Goal: Task Accomplishment & Management: Manage account settings

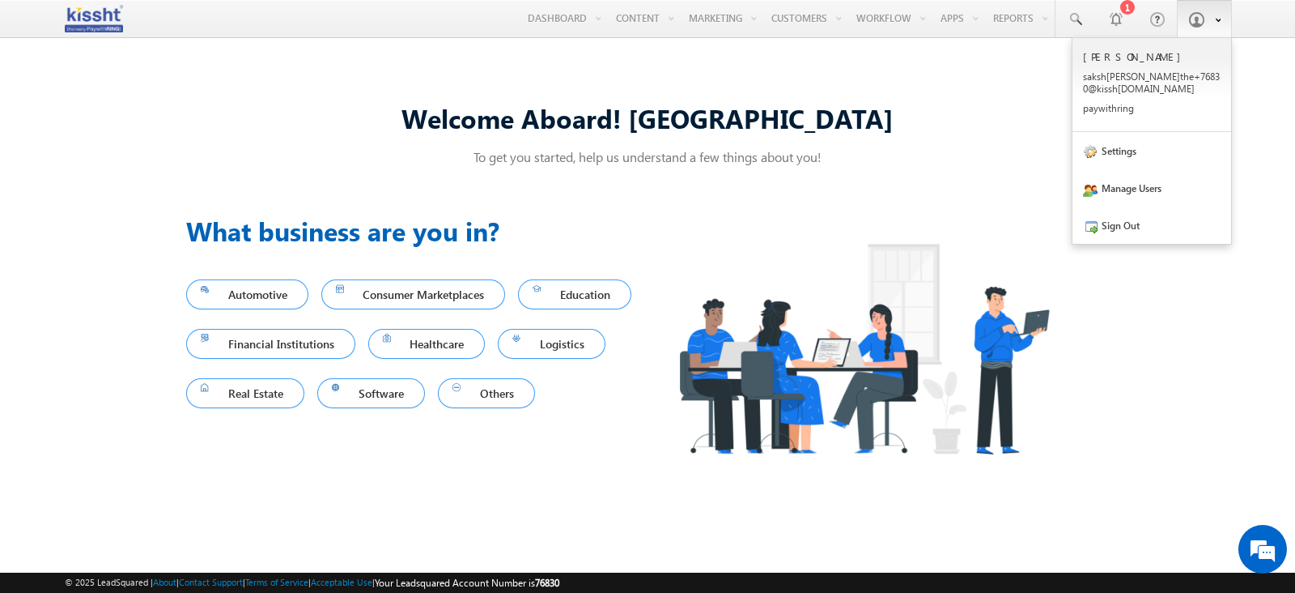
click at [1207, 23] on span at bounding box center [1214, 19] width 14 height 14
click at [1148, 151] on link "Settings" at bounding box center [1152, 150] width 159 height 37
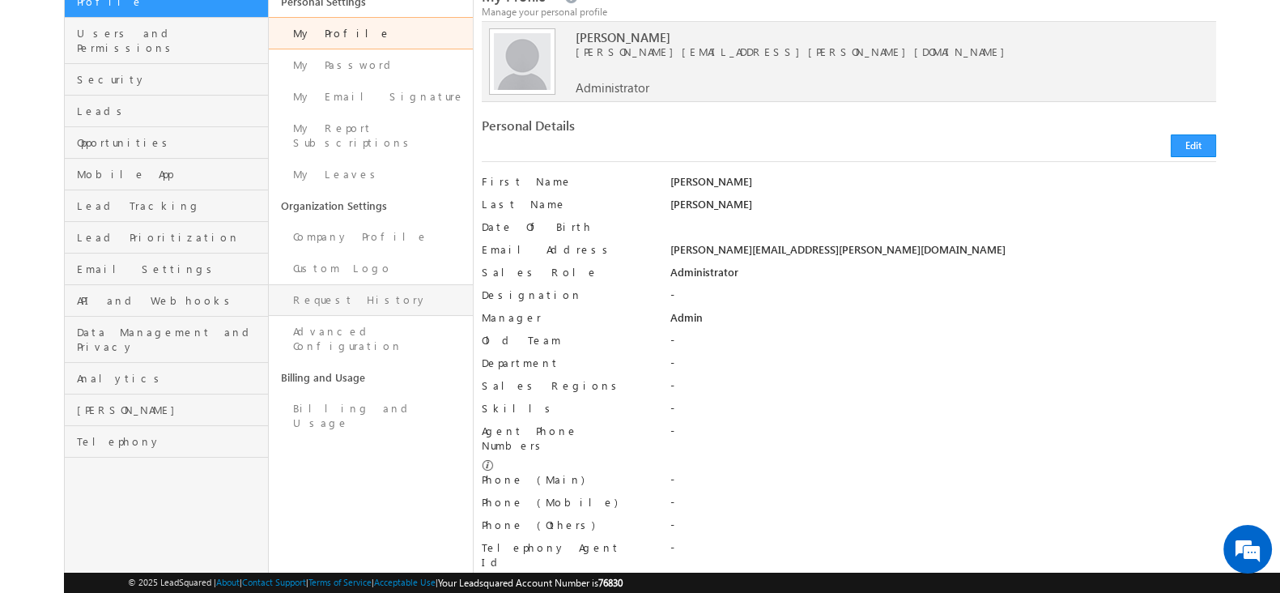
scroll to position [127, 0]
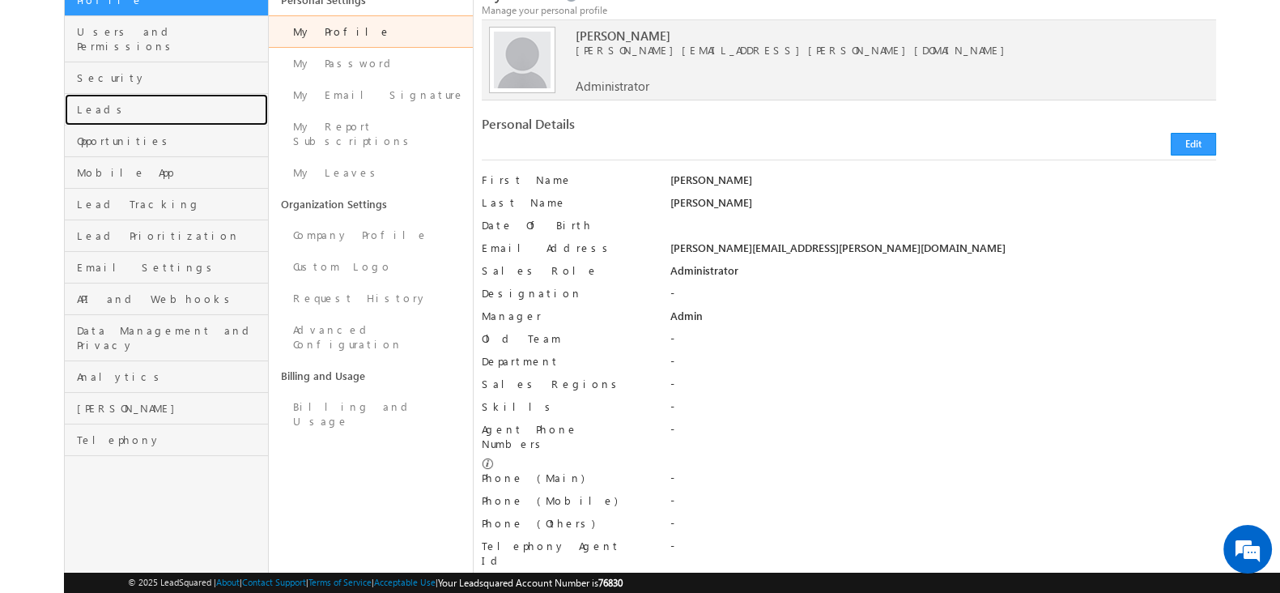
click at [108, 105] on link "Leads" at bounding box center [166, 110] width 203 height 32
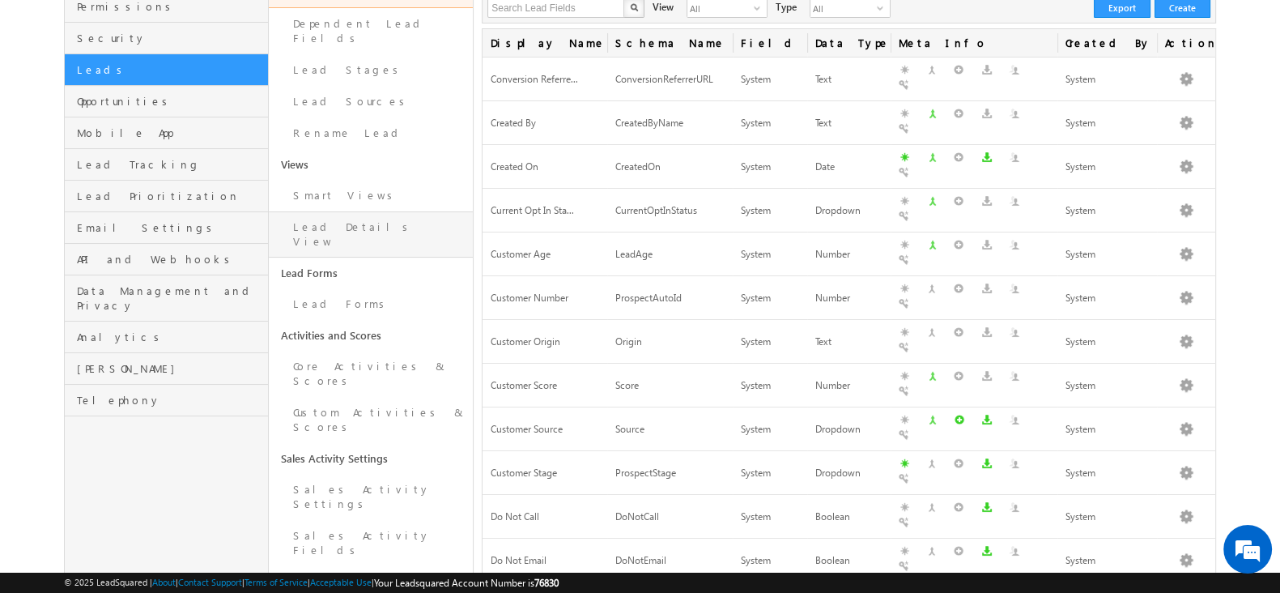
scroll to position [168, 0]
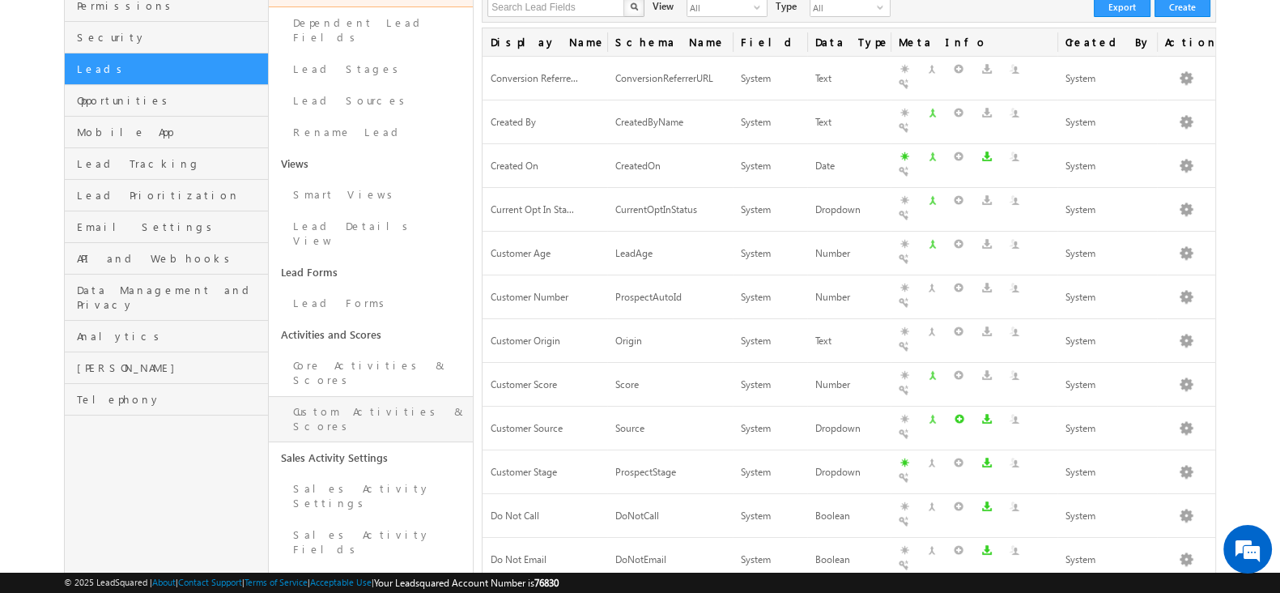
click at [348, 396] on link "Custom Activities & Scores" at bounding box center [371, 419] width 204 height 46
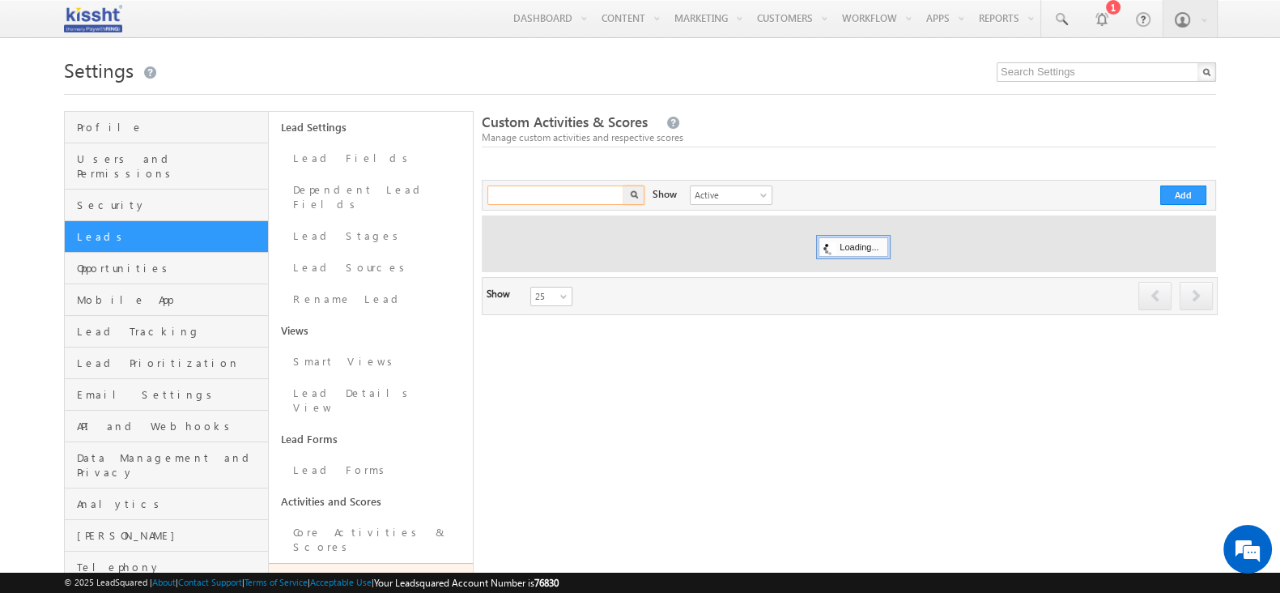
click at [593, 195] on input "text" at bounding box center [556, 194] width 138 height 19
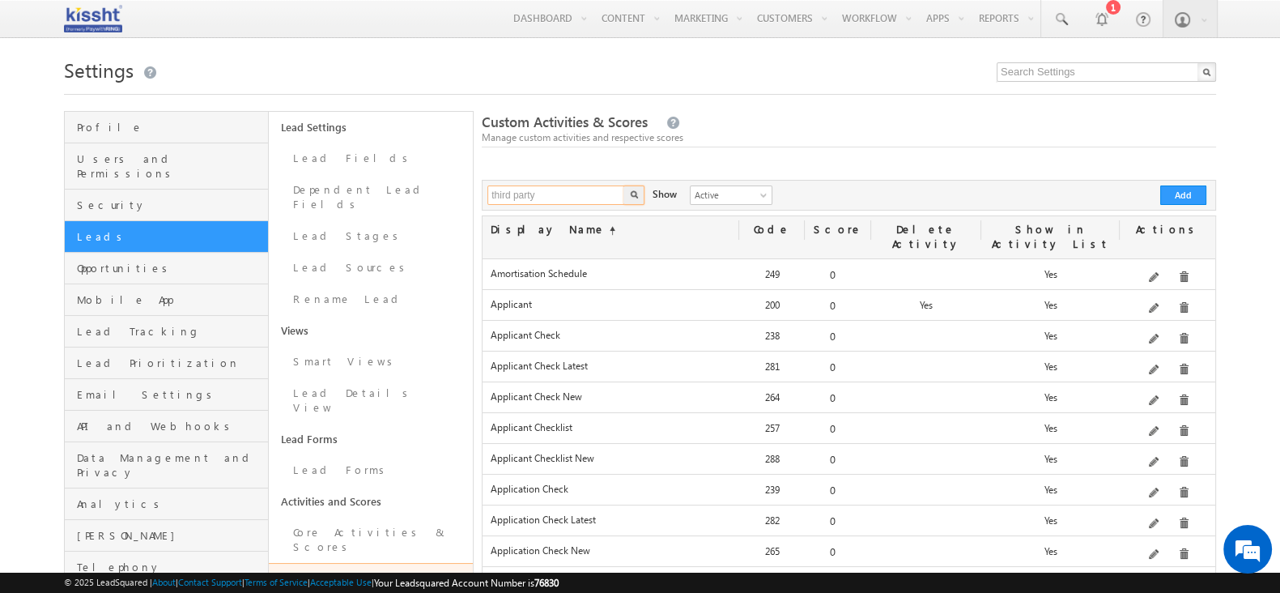
type input "third party"
click at [623, 185] on button "button" at bounding box center [633, 194] width 21 height 19
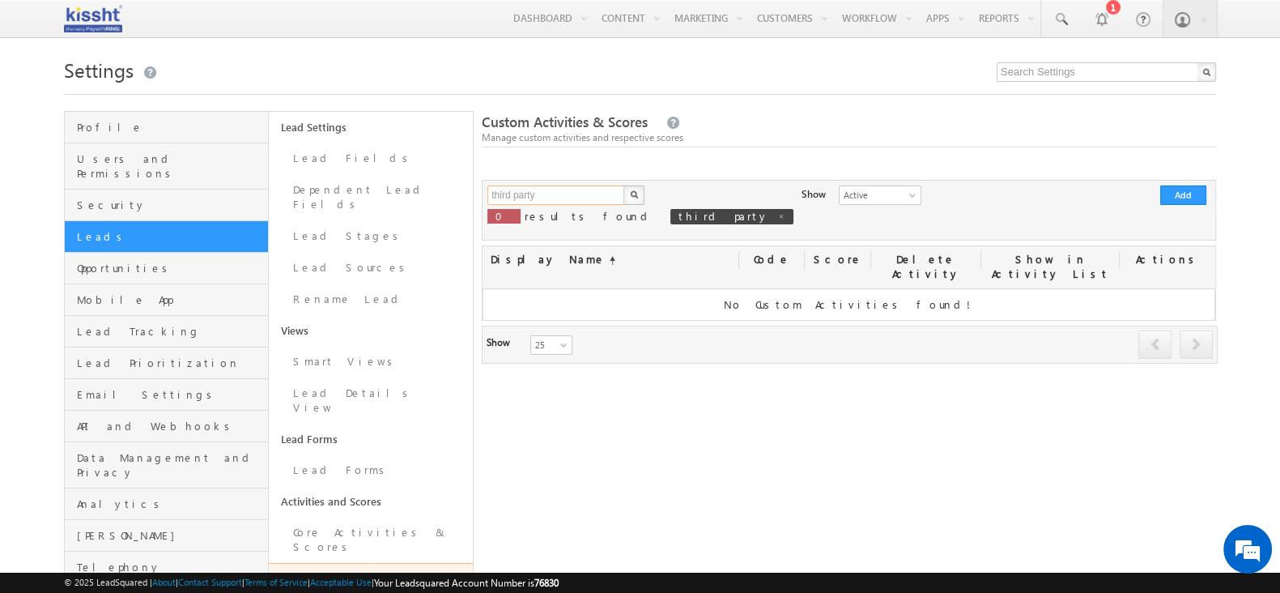
click at [593, 195] on input "third party" at bounding box center [556, 194] width 138 height 19
click at [623, 185] on button "button" at bounding box center [633, 194] width 21 height 19
click at [593, 195] on input "trigger" at bounding box center [556, 194] width 138 height 19
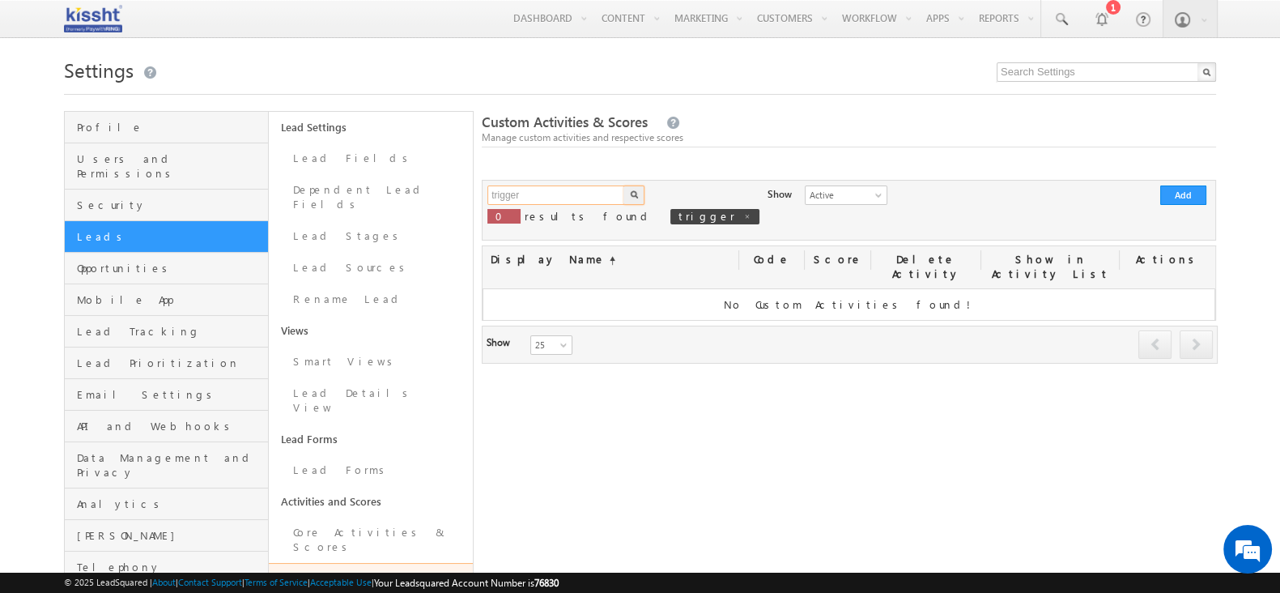
click at [593, 195] on input "trigger" at bounding box center [556, 194] width 138 height 19
click at [623, 185] on button "button" at bounding box center [633, 194] width 21 height 19
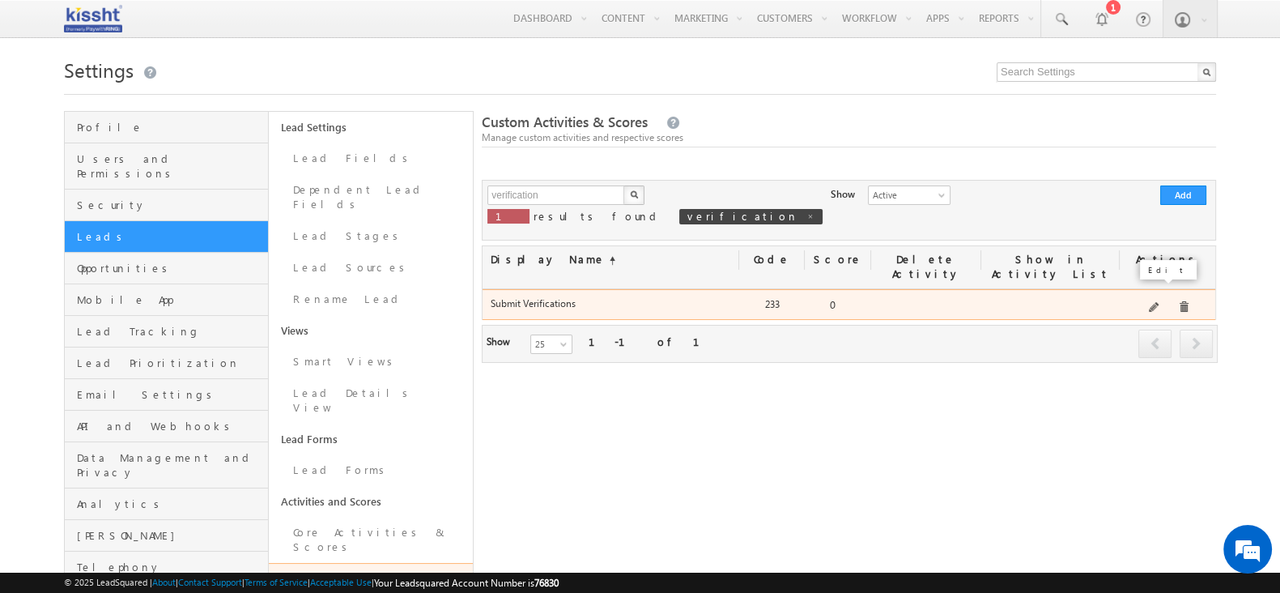
click at [1158, 302] on span at bounding box center [1155, 308] width 12 height 12
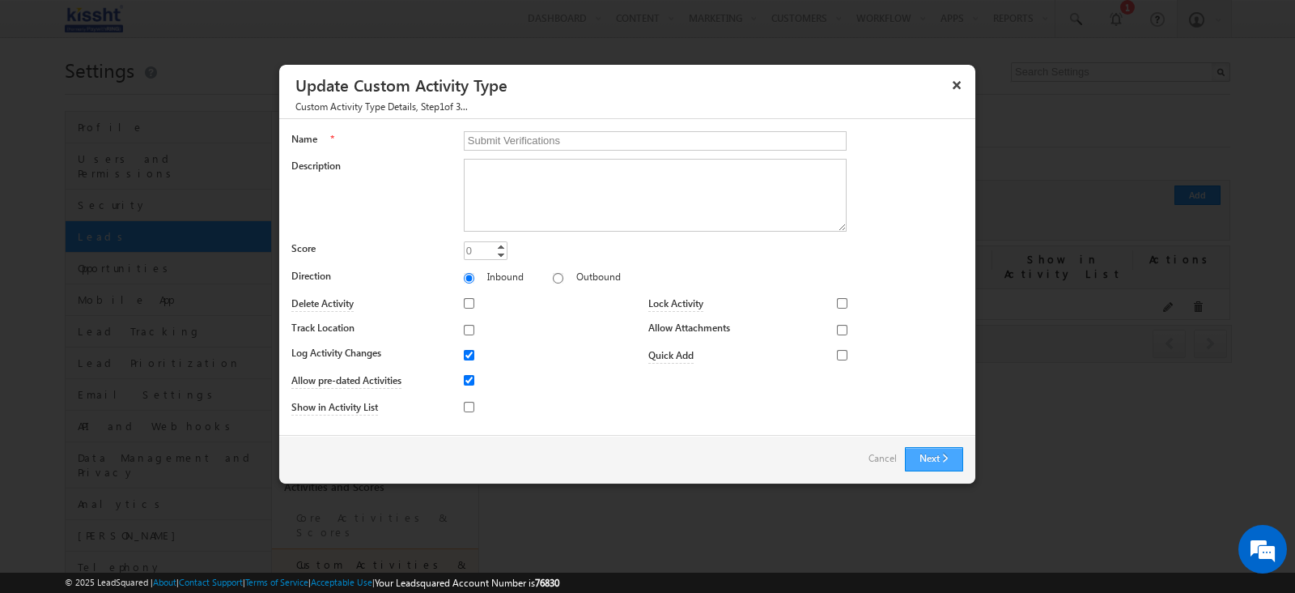
click at [946, 448] on button "Next" at bounding box center [934, 459] width 58 height 24
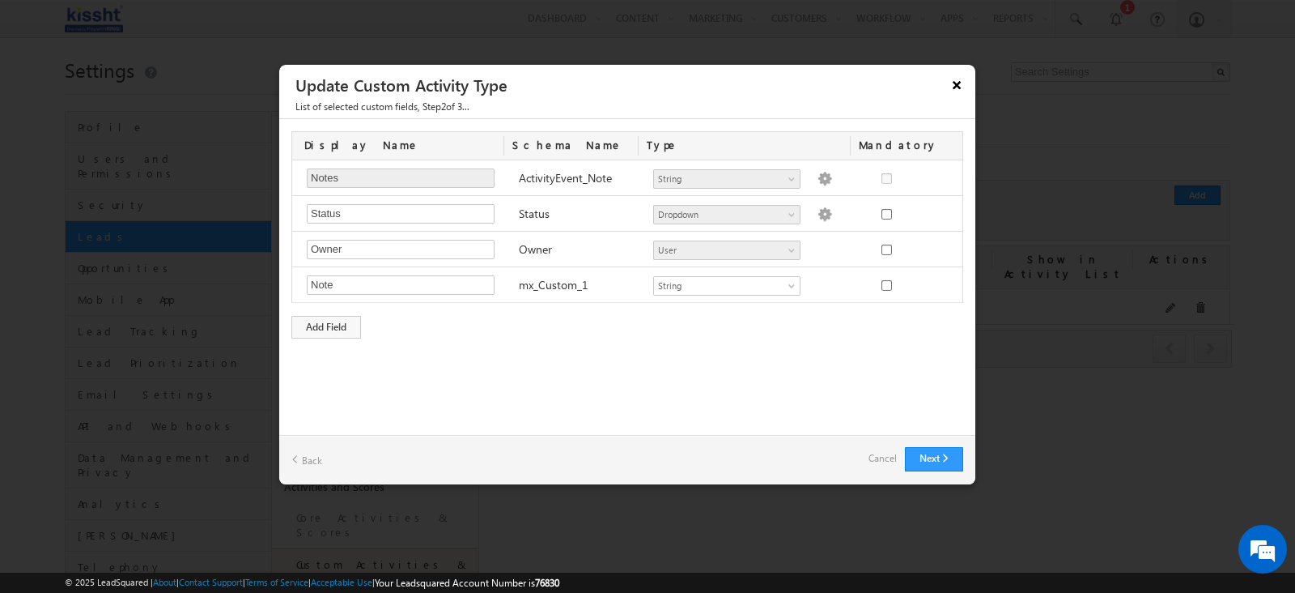
click at [956, 91] on button "×" at bounding box center [957, 84] width 26 height 28
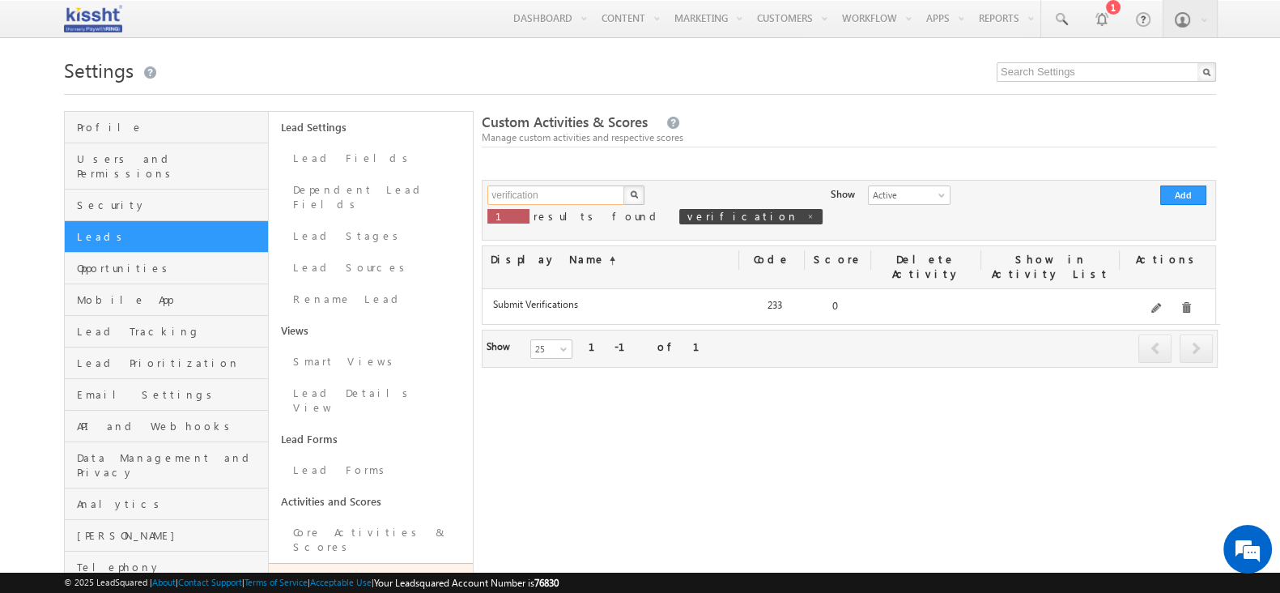
click at [576, 191] on input "verification" at bounding box center [556, 194] width 138 height 19
type input "UAT verification"
click at [623, 185] on button "button" at bounding box center [633, 194] width 21 height 19
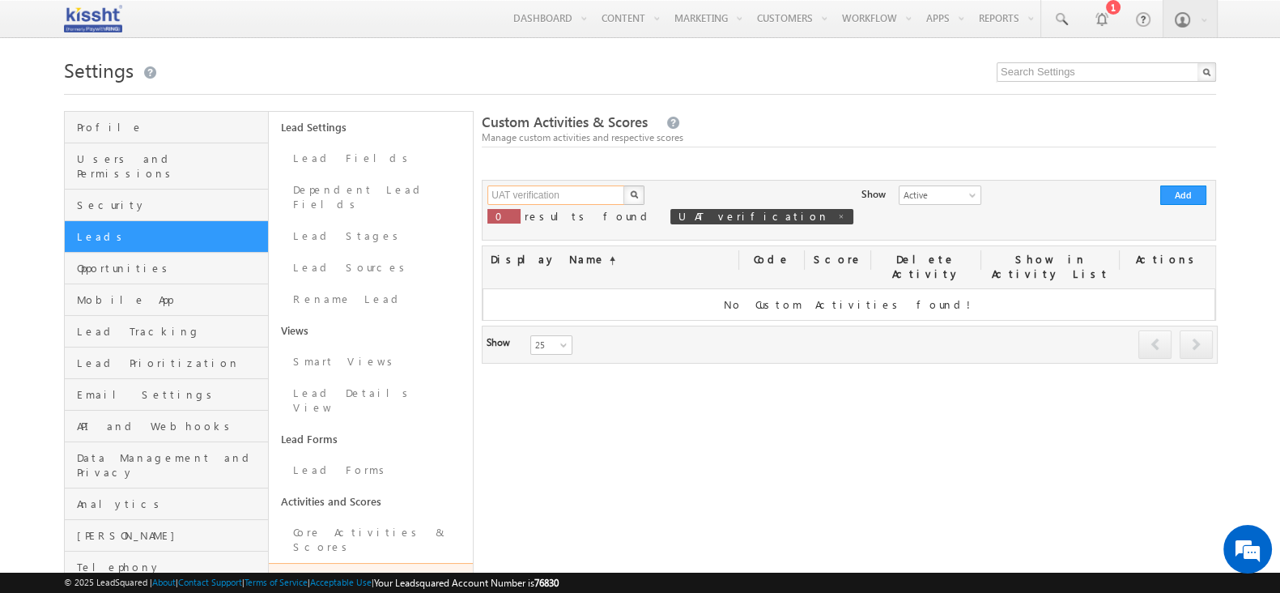
click at [606, 202] on input "UAT verification" at bounding box center [556, 194] width 138 height 19
type input "Search Custom Activities"
type input "legal"
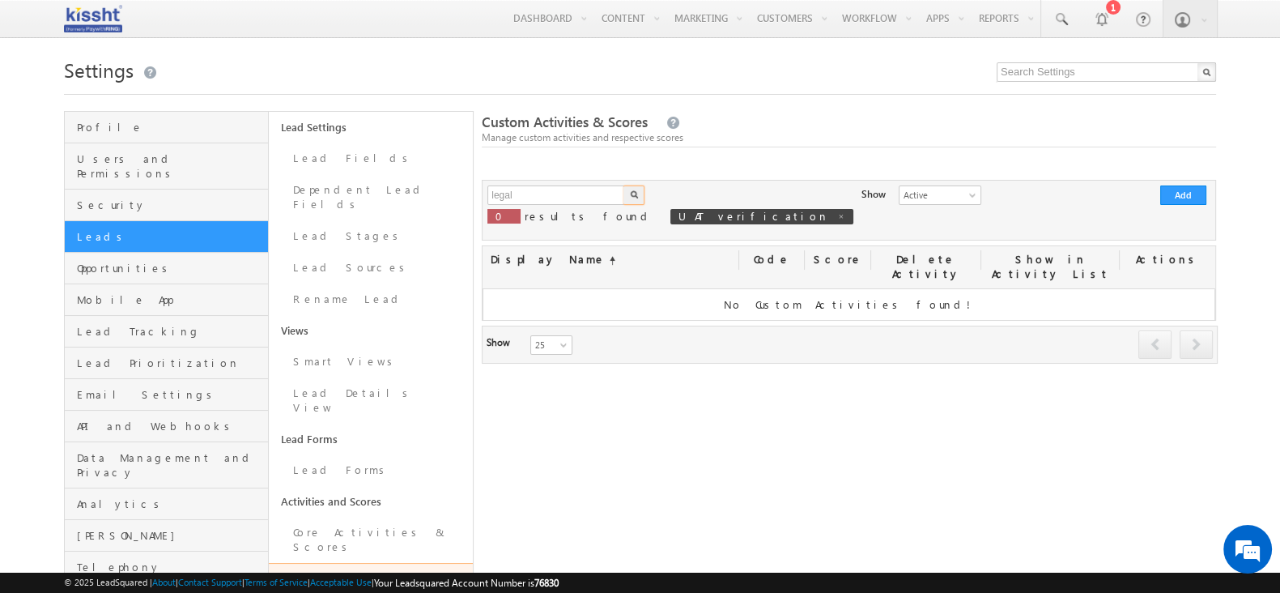
click at [623, 185] on button "button" at bounding box center [633, 194] width 21 height 19
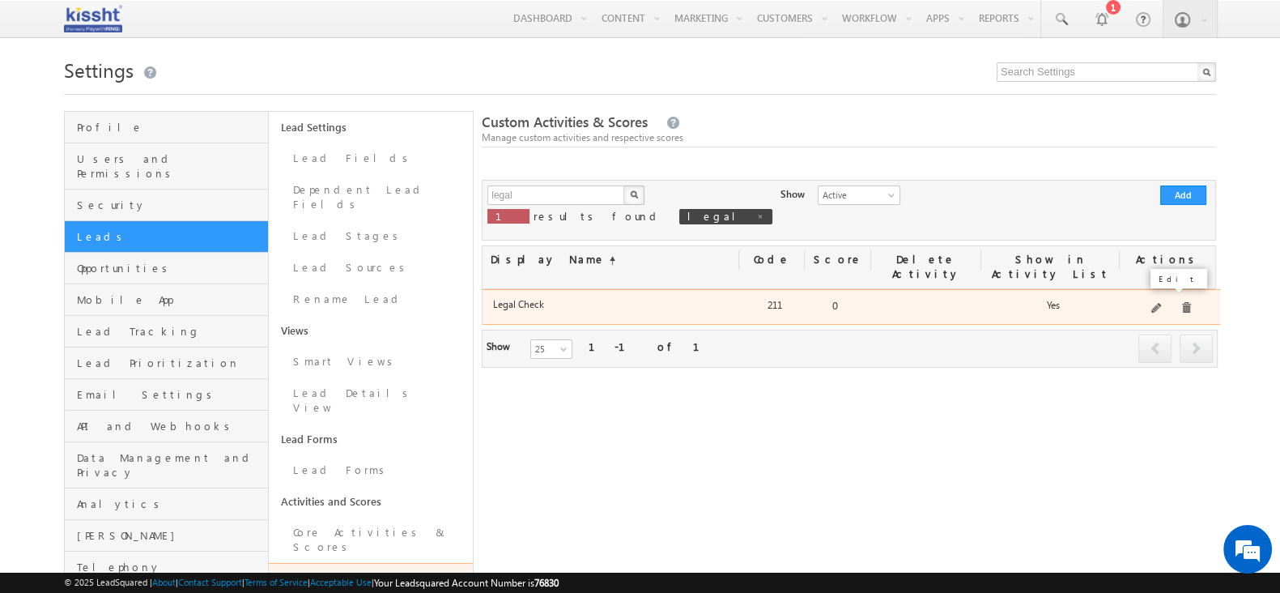
click at [1156, 303] on span at bounding box center [1157, 309] width 12 height 12
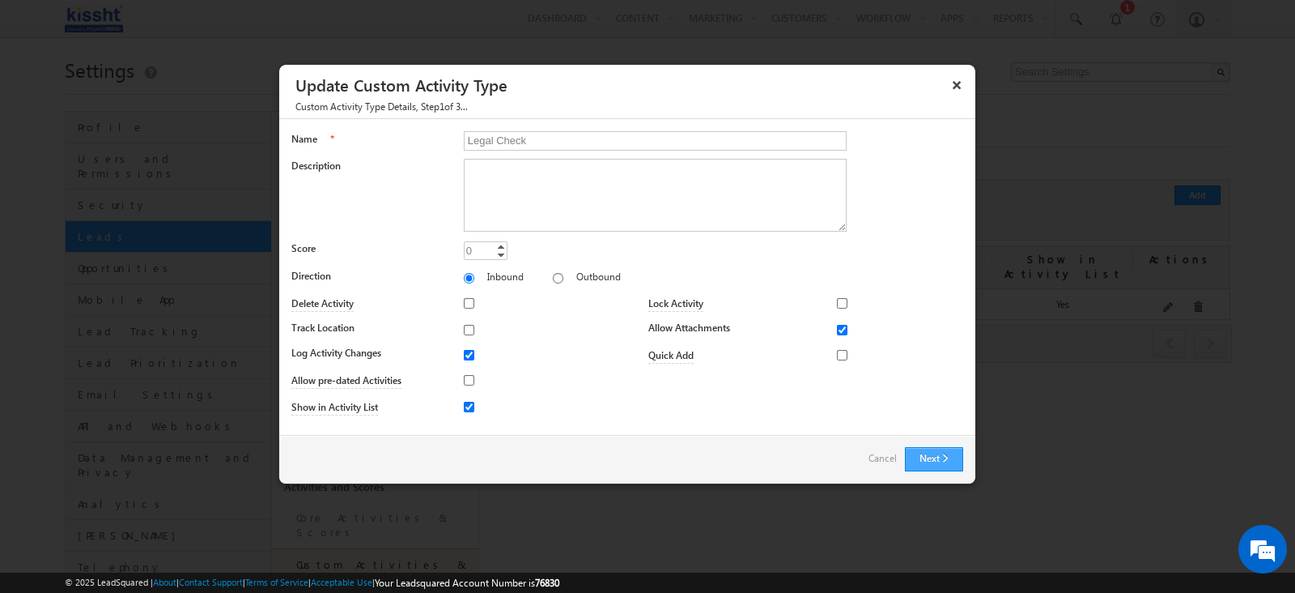
click at [937, 457] on button "Next" at bounding box center [934, 459] width 58 height 24
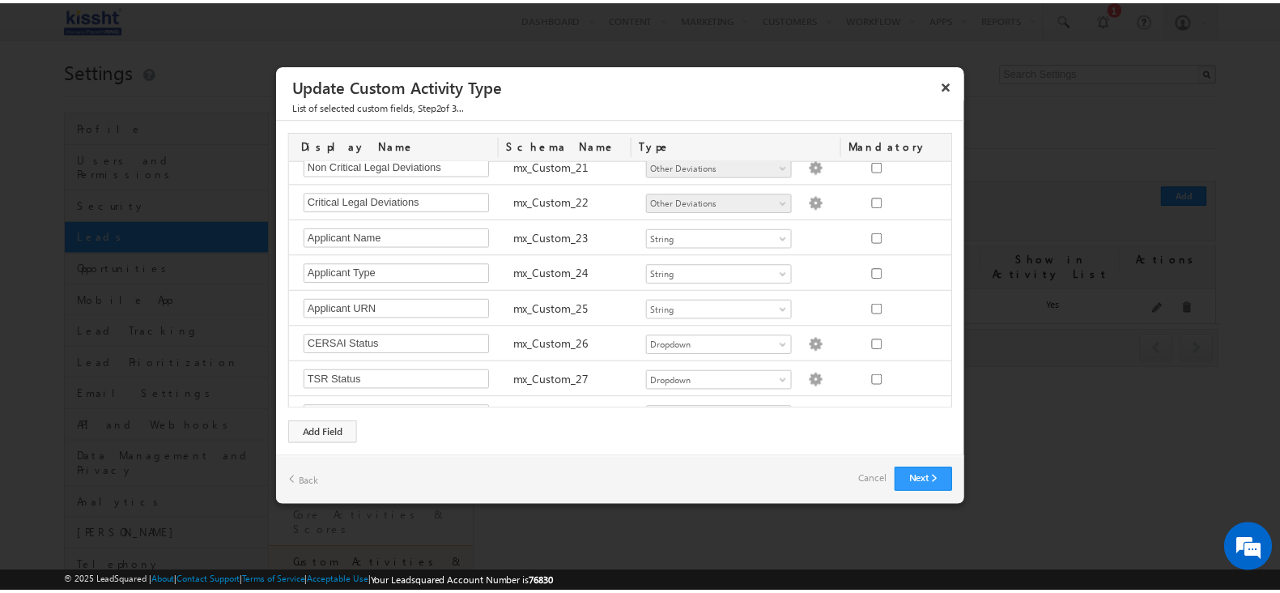
scroll to position [1149, 0]
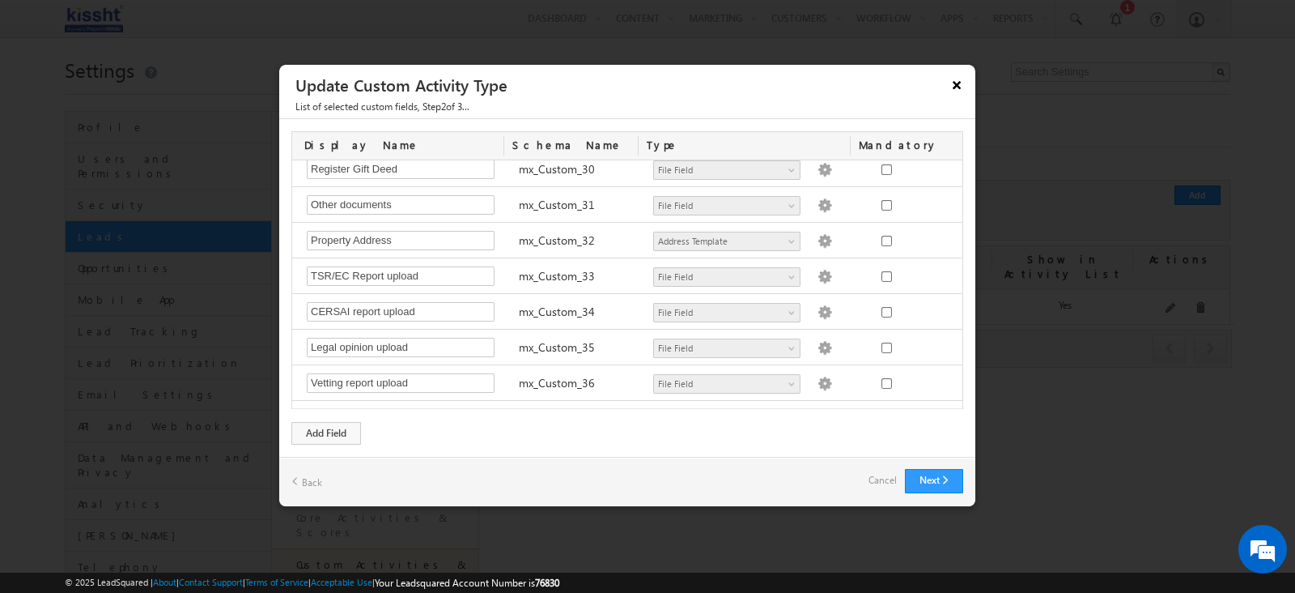
click at [959, 94] on button "×" at bounding box center [957, 84] width 26 height 28
